Goal: Task Accomplishment & Management: Manage account settings

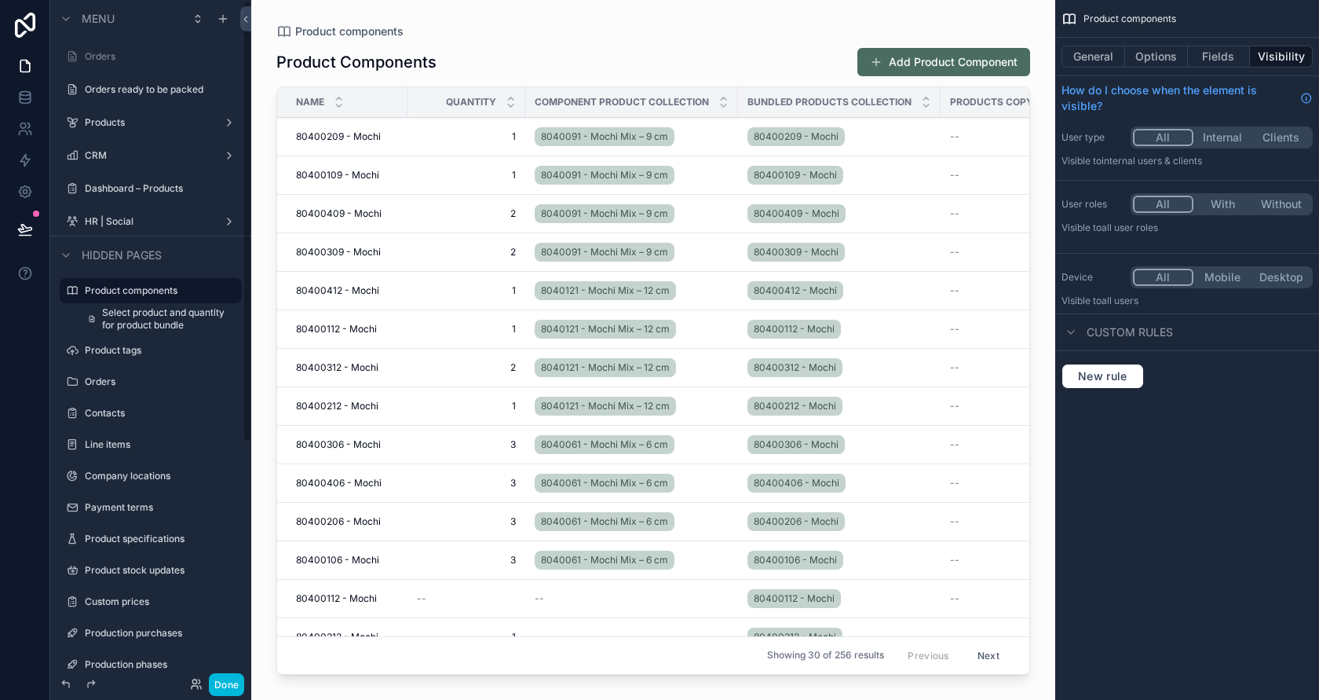
click at [222, 688] on button "Done" at bounding box center [226, 684] width 35 height 23
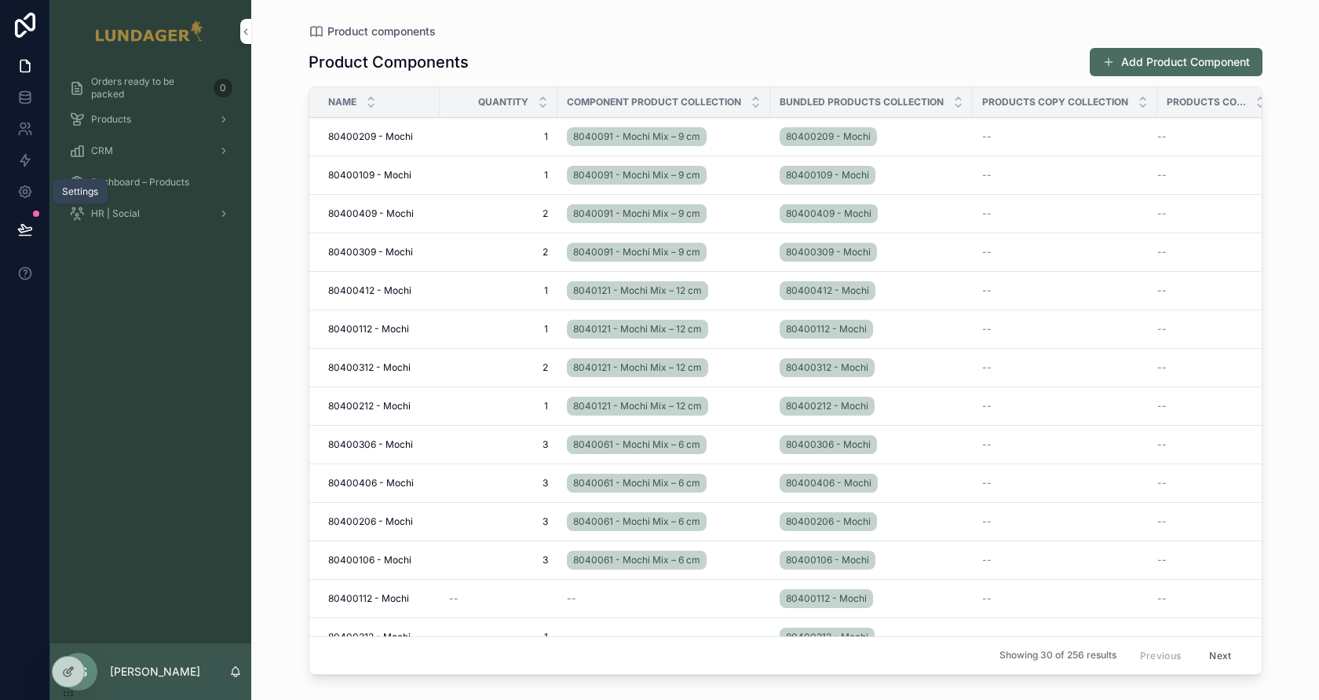
click at [28, 196] on icon at bounding box center [25, 192] width 16 height 16
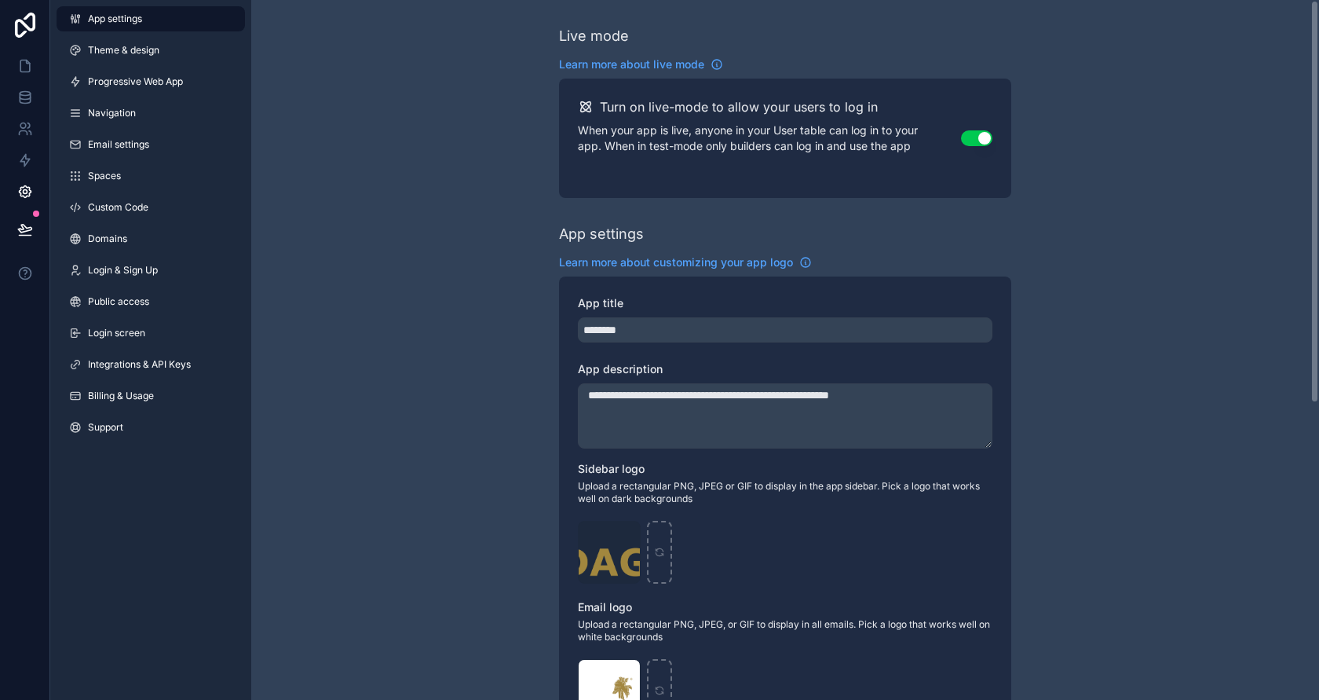
click at [152, 362] on span "Integrations & API Keys" at bounding box center [139, 364] width 103 height 13
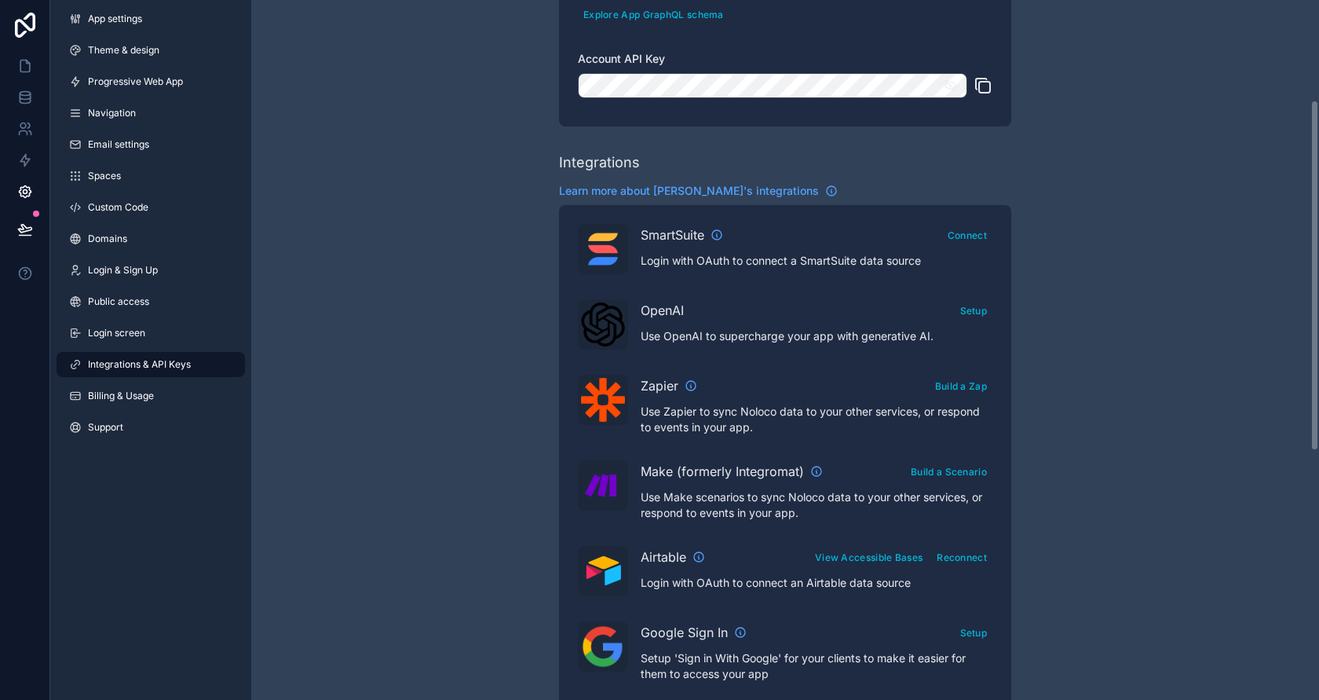
scroll to position [221, 0]
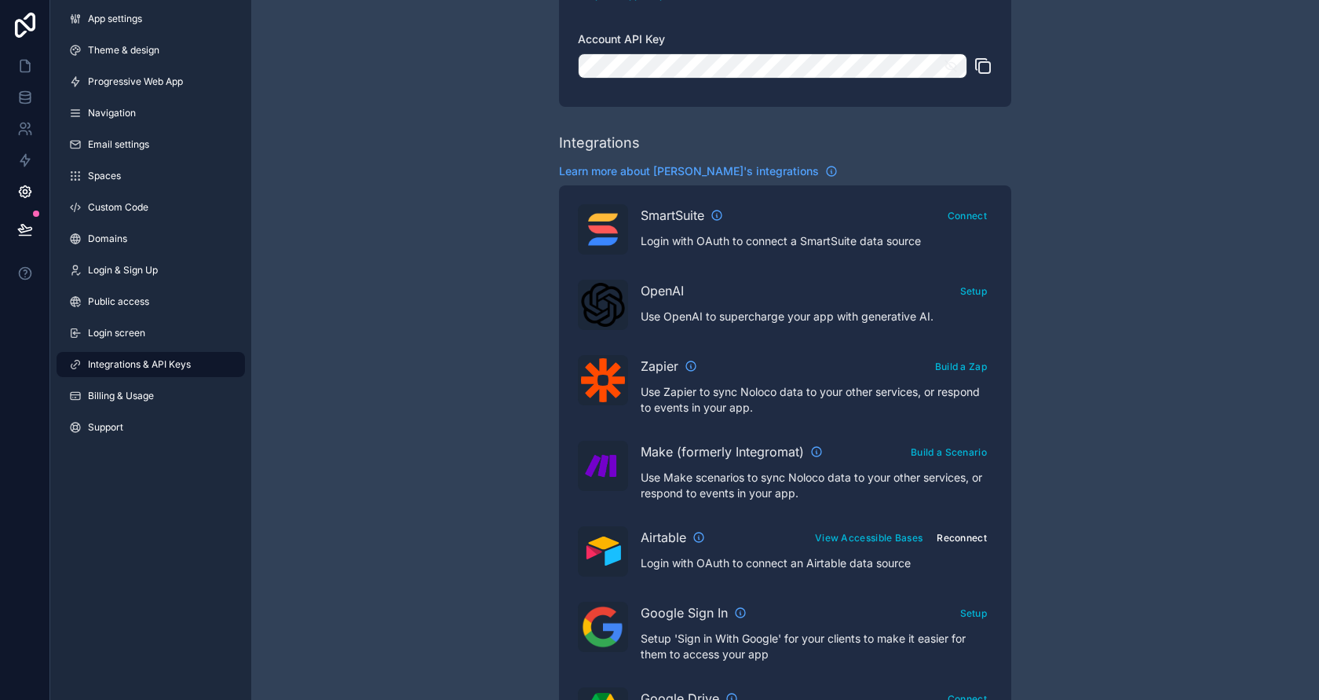
click at [966, 539] on button "Reconnect" at bounding box center [961, 537] width 61 height 23
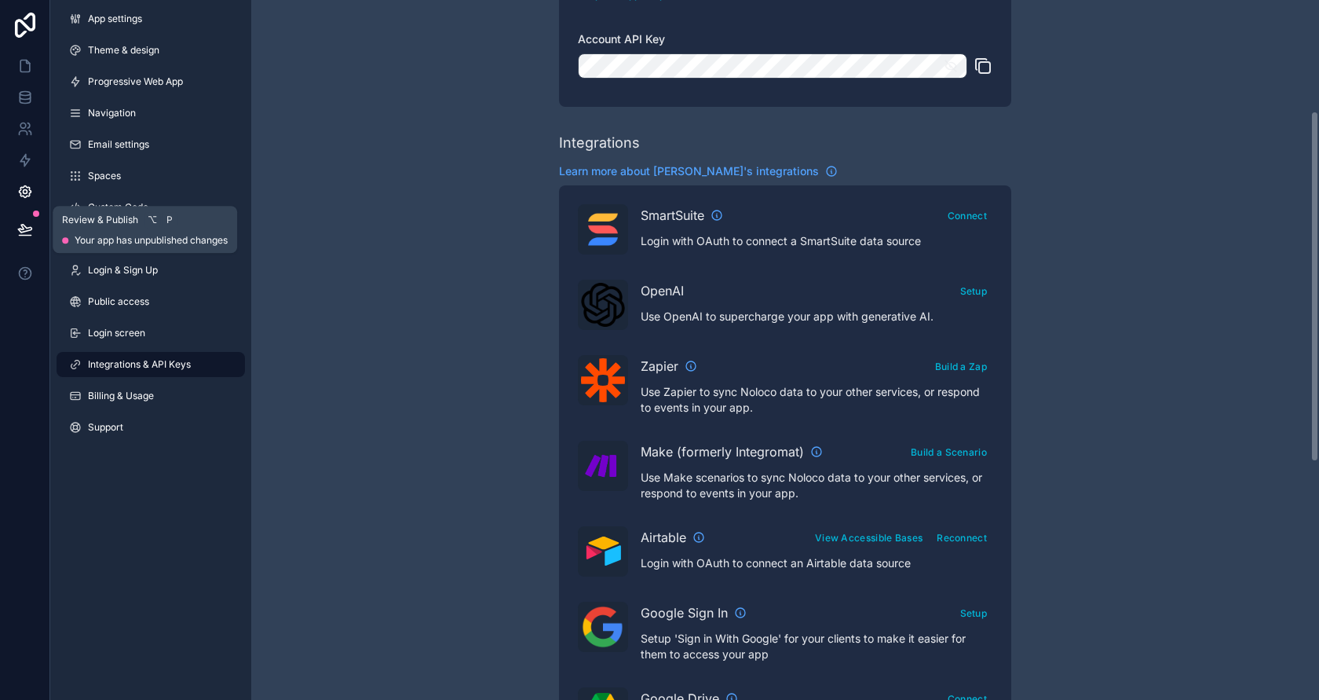
click at [8, 225] on button at bounding box center [25, 229] width 35 height 44
